Goal: Information Seeking & Learning: Understand process/instructions

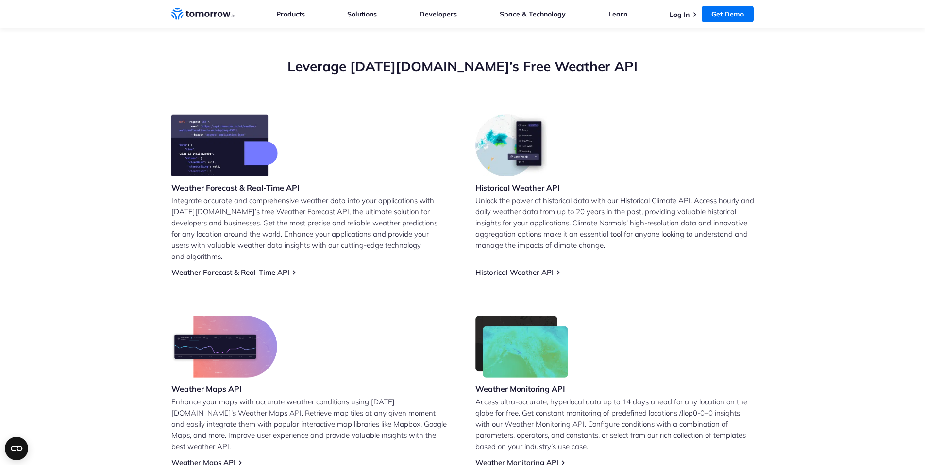
scroll to position [337, 0]
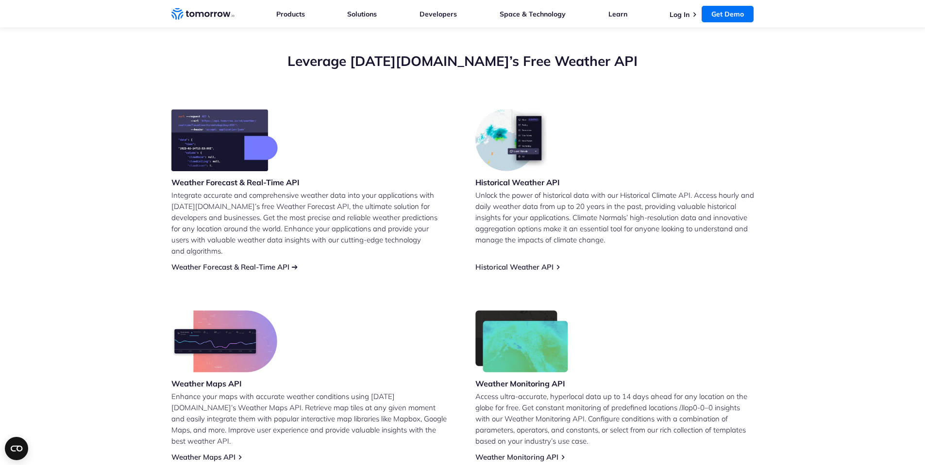
click at [231, 263] on link "Weather Forecast & Real-Time API" at bounding box center [230, 267] width 118 height 9
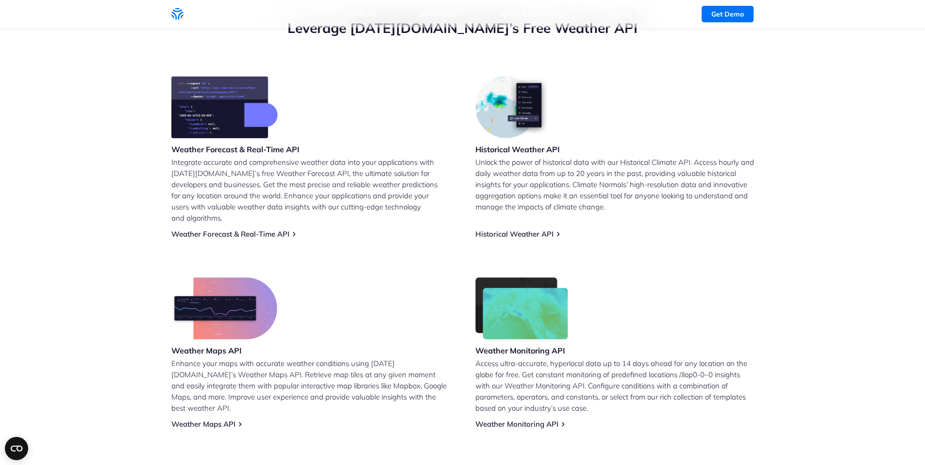
scroll to position [373, 0]
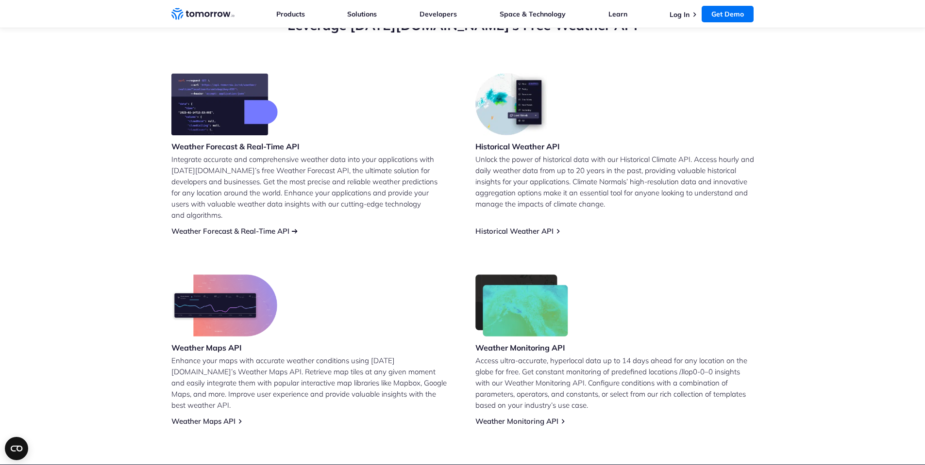
click at [259, 227] on link "Weather Forecast & Real-Time API" at bounding box center [230, 231] width 118 height 9
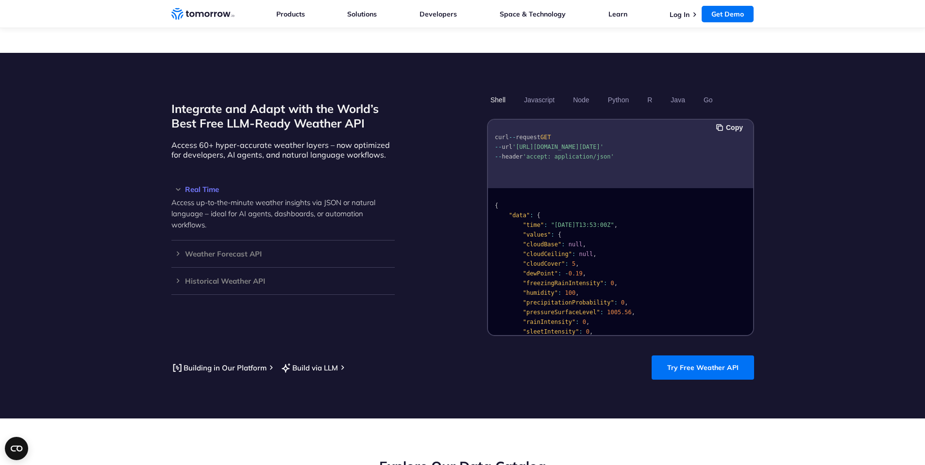
scroll to position [771, 0]
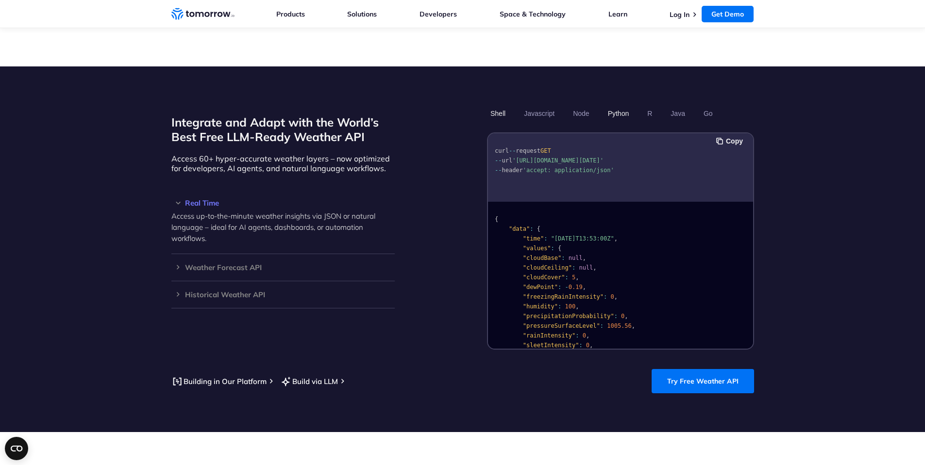
click at [622, 105] on button "Python" at bounding box center [618, 113] width 28 height 17
drag, startPoint x: 748, startPoint y: 135, endPoint x: 749, endPoint y: 149, distance: 13.1
click at [749, 149] on pre "import requests url = "[URL][DOMAIN_NAME][DATE]" headers = { "accept" : "applic…" at bounding box center [620, 197] width 265 height 122
click at [177, 264] on h3 "Weather Forecast API" at bounding box center [282, 267] width 223 height 7
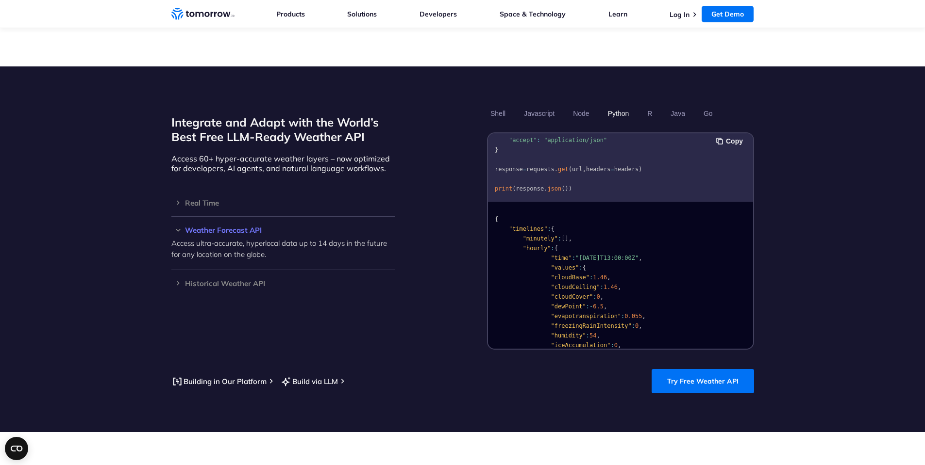
click at [176, 217] on div "Weather Forecast API Access ultra-accurate, hyperlocal data up to 14 days in th…" at bounding box center [282, 243] width 223 height 53
click at [177, 199] on h3 "Real Time" at bounding box center [282, 202] width 223 height 7
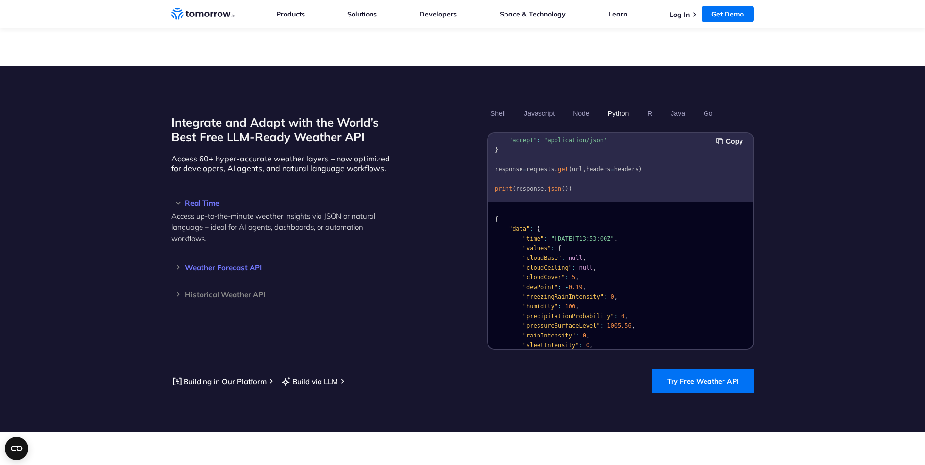
click at [176, 264] on h3 "Weather Forecast API" at bounding box center [282, 267] width 223 height 7
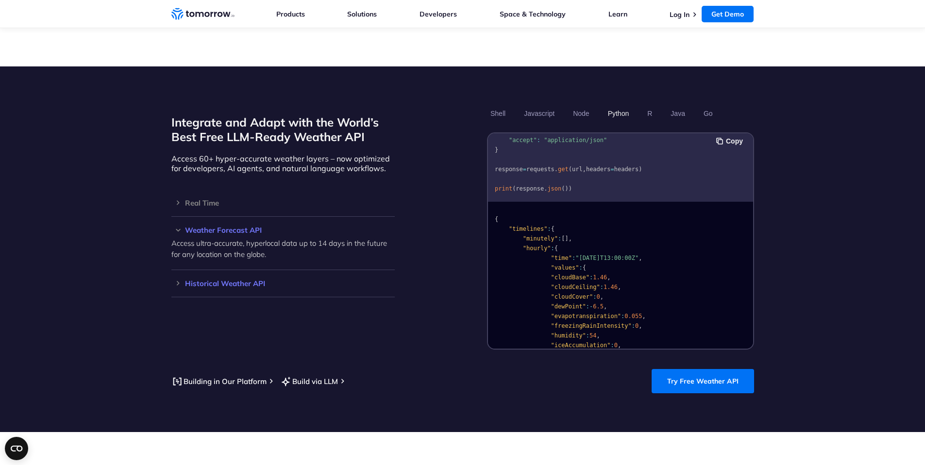
click at [176, 280] on h3 "Historical Weather API" at bounding box center [282, 283] width 223 height 7
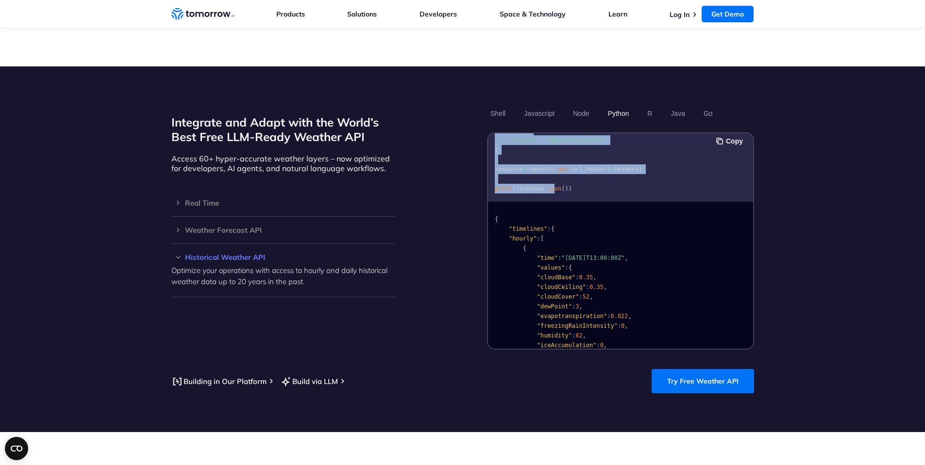
drag, startPoint x: 496, startPoint y: 135, endPoint x: 548, endPoint y: 190, distance: 76.5
click at [548, 190] on div "import requests url = "[URL][DOMAIN_NAME][DATE]" headers = { "accept" : "applic…" at bounding box center [620, 167] width 265 height 68
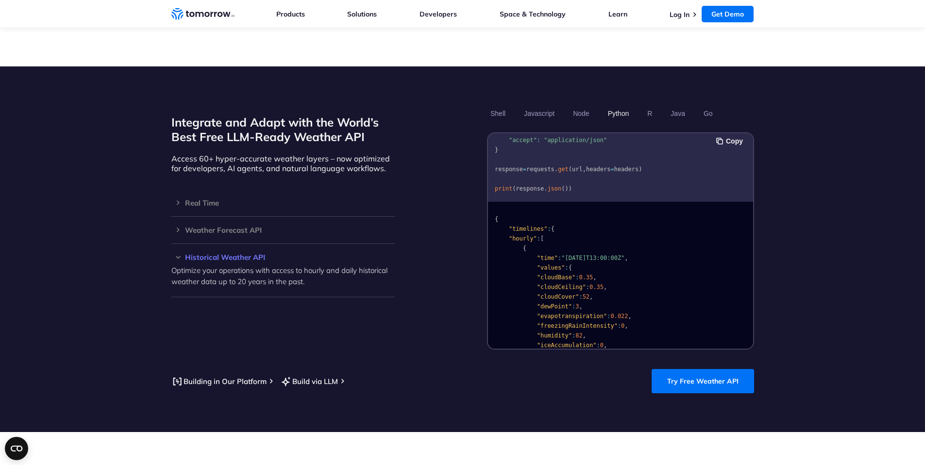
click at [583, 176] on pre "import requests url = "[URL][DOMAIN_NAME][DATE]" headers = { "accept" : "applic…" at bounding box center [620, 138] width 265 height 122
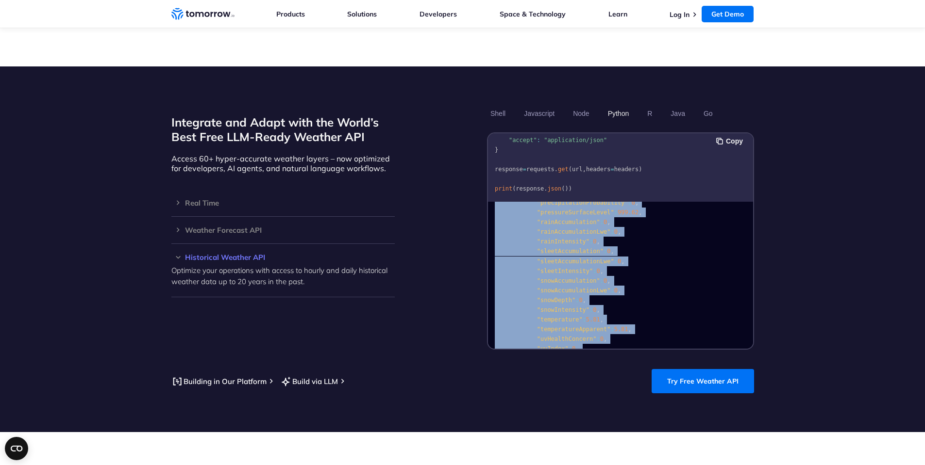
scroll to position [215, 0]
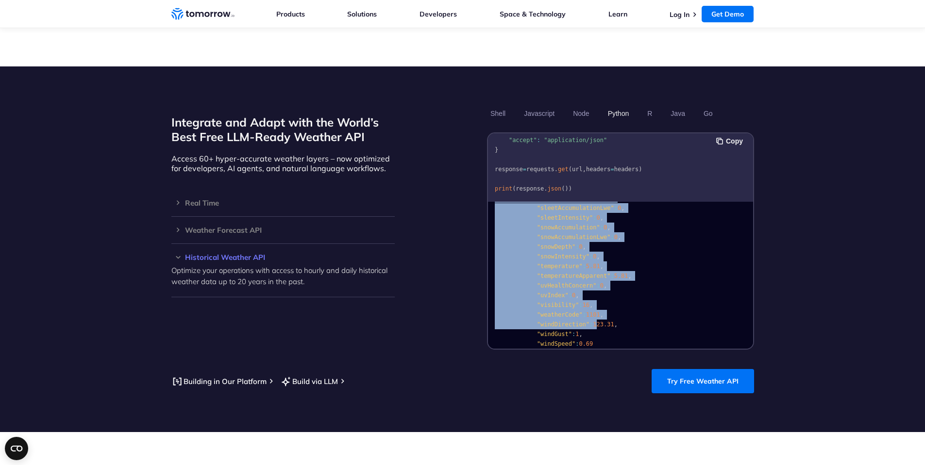
drag, startPoint x: 493, startPoint y: 207, endPoint x: 589, endPoint y: 318, distance: 146.6
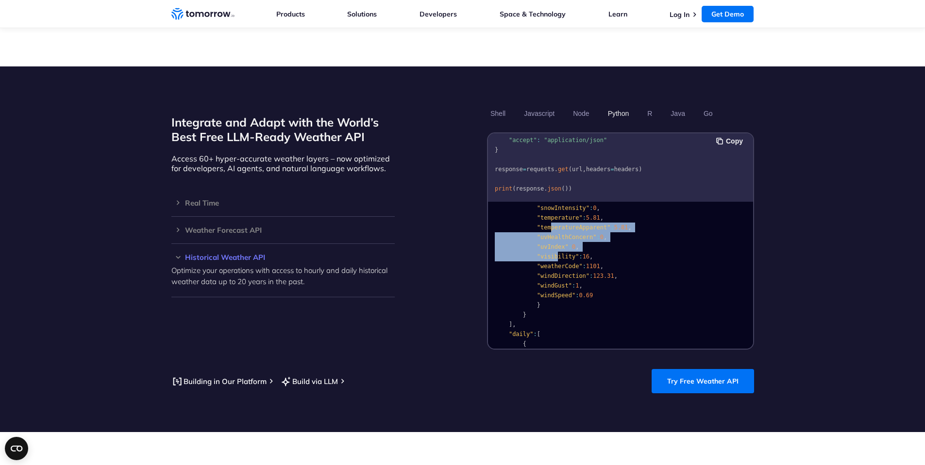
drag, startPoint x: 551, startPoint y: 243, endPoint x: 545, endPoint y: 219, distance: 24.6
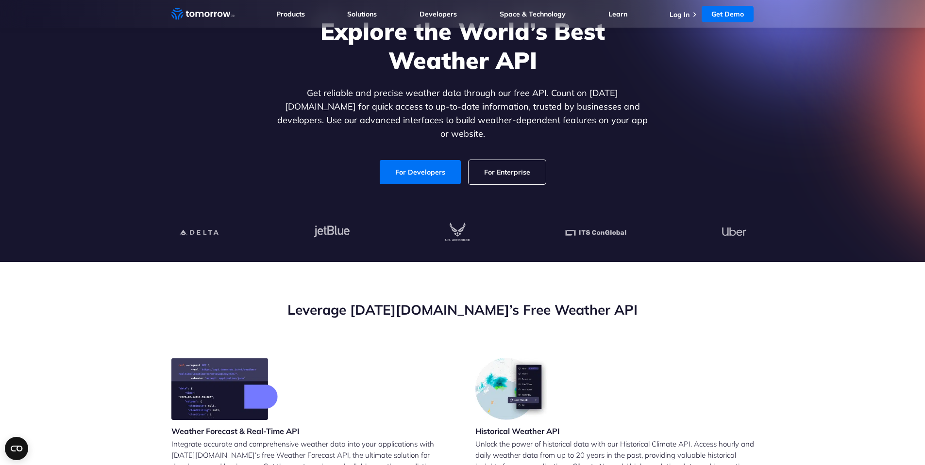
scroll to position [79, 0]
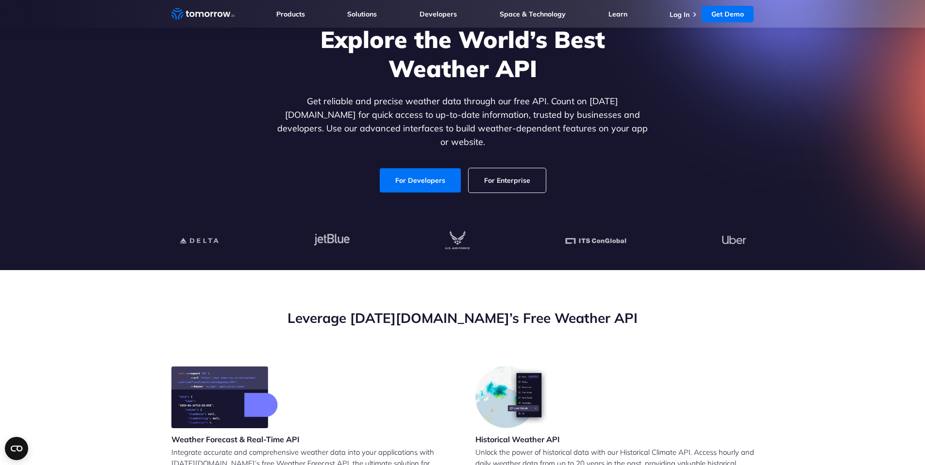
click at [746, 325] on h2 "Leverage [DATE][DOMAIN_NAME]’s Free Weather API" at bounding box center [462, 318] width 582 height 18
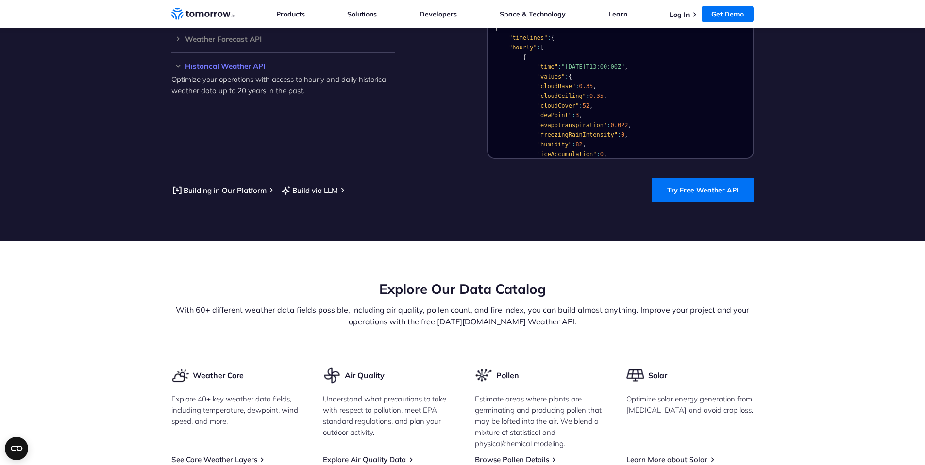
scroll to position [991, 0]
